Goal: Information Seeking & Learning: Find contact information

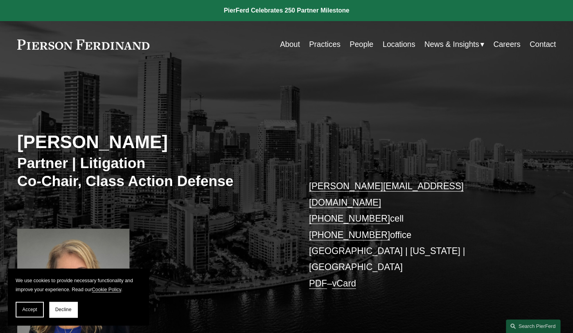
click at [319, 50] on link "Practices" at bounding box center [324, 44] width 31 height 15
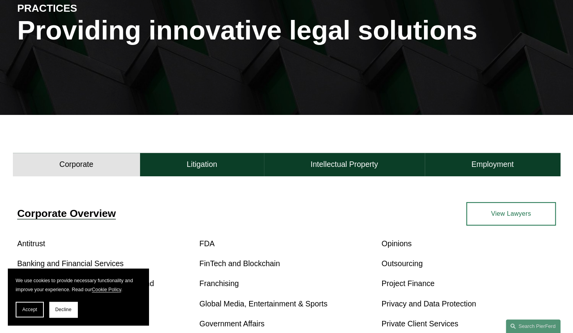
scroll to position [117, 0]
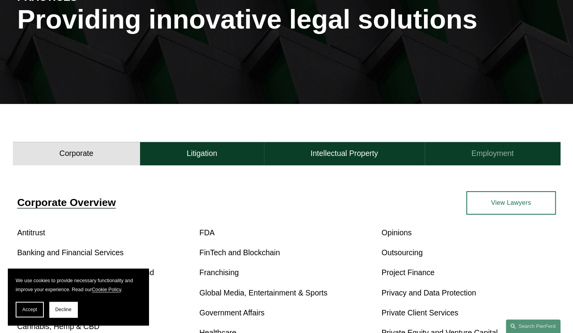
click at [490, 155] on h4 "Employment" at bounding box center [492, 154] width 42 height 10
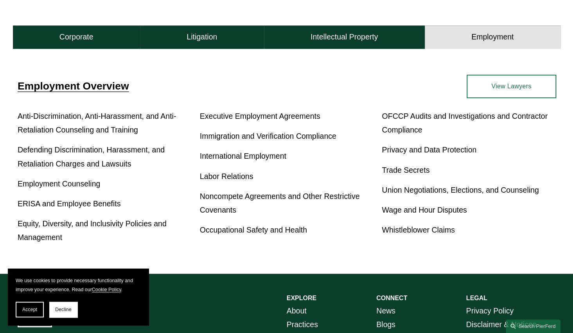
scroll to position [235, 0]
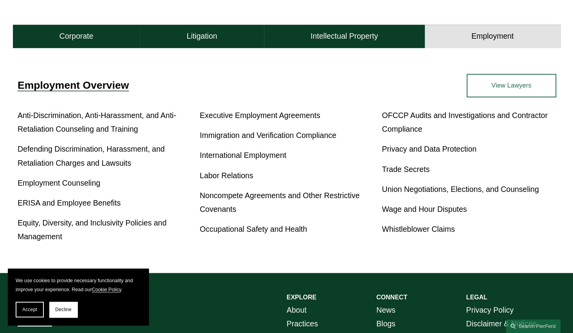
click at [484, 87] on link "View Lawyers" at bounding box center [511, 85] width 90 height 23
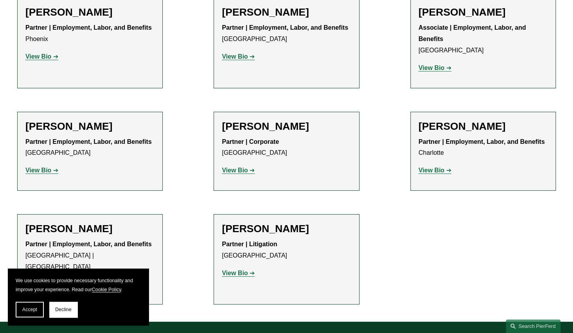
scroll to position [1329, 0]
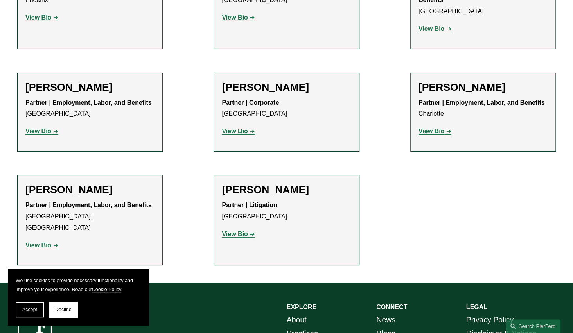
click at [71, 303] on button "Decline" at bounding box center [63, 310] width 28 height 16
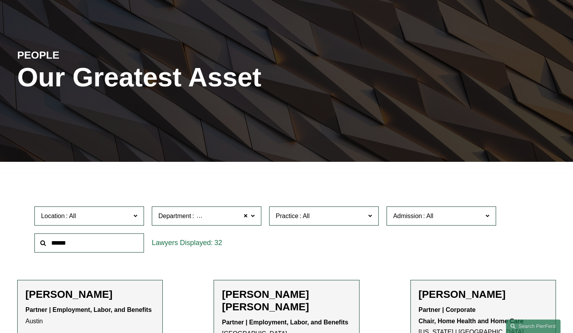
scroll to position [117, 0]
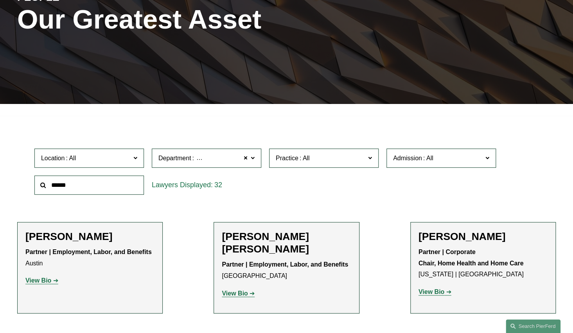
click at [136, 161] on span at bounding box center [135, 158] width 4 height 10
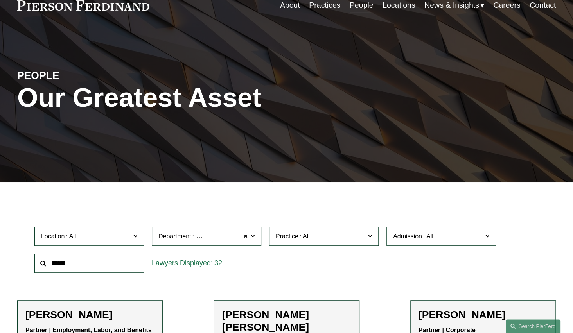
scroll to position [0, 0]
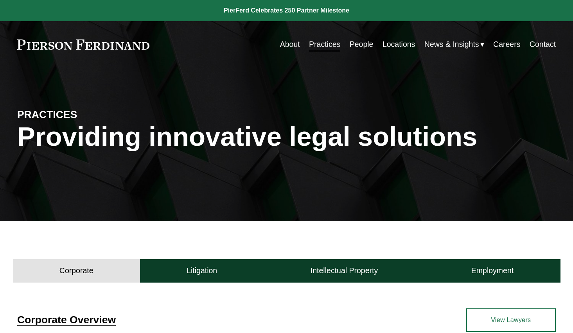
scroll to position [238, 0]
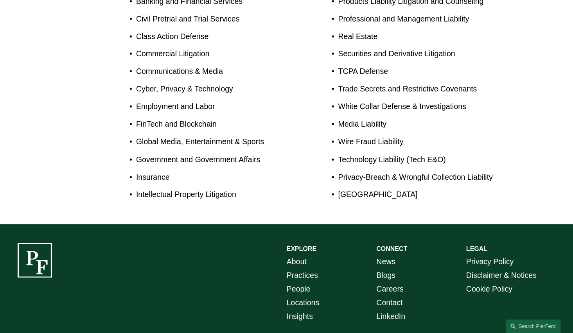
scroll to position [586, 0]
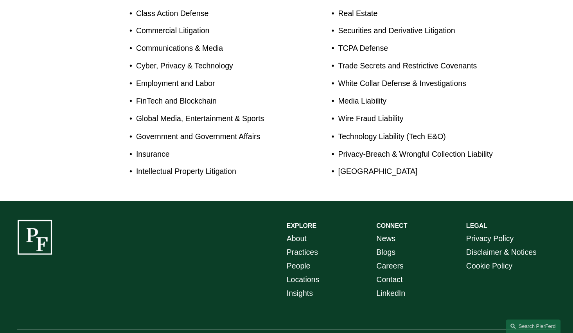
click at [292, 272] on link "Locations" at bounding box center [303, 279] width 32 height 14
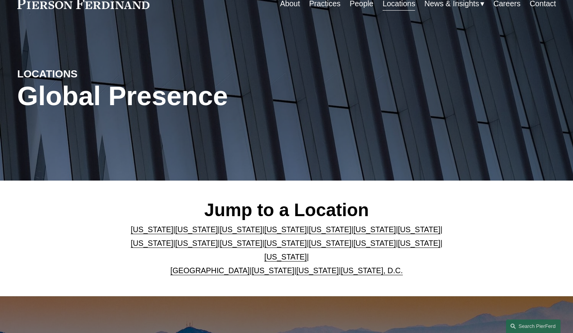
scroll to position [78, 0]
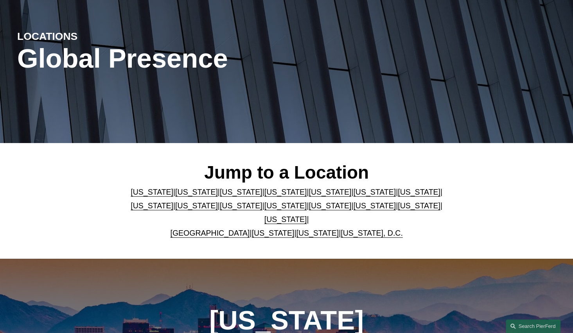
click at [335, 196] on link "[US_STATE]" at bounding box center [329, 192] width 43 height 9
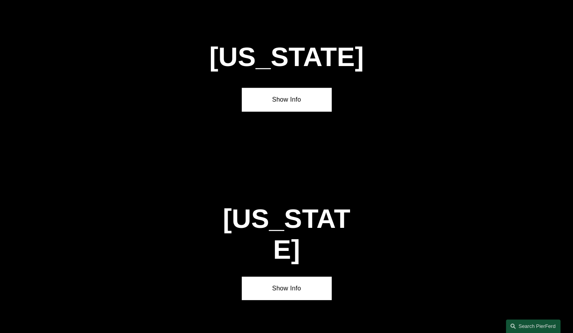
scroll to position [994, 0]
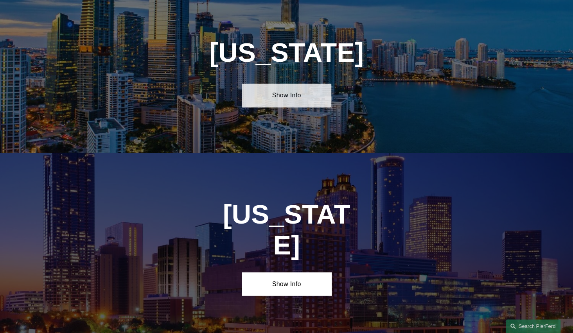
click at [297, 107] on link "Show Info" at bounding box center [287, 95] width 90 height 23
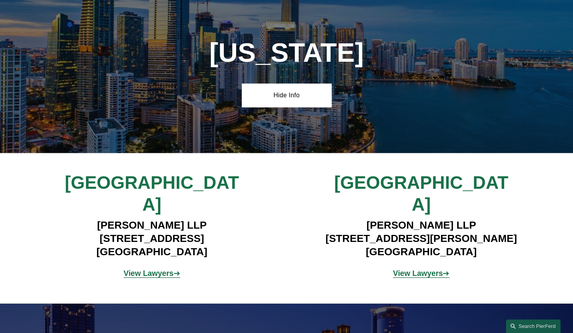
click at [169, 269] on strong "View Lawyers" at bounding box center [149, 273] width 50 height 9
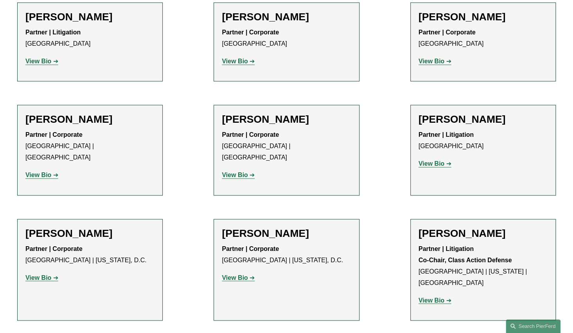
scroll to position [391, 0]
